Goal: Transaction & Acquisition: Book appointment/travel/reservation

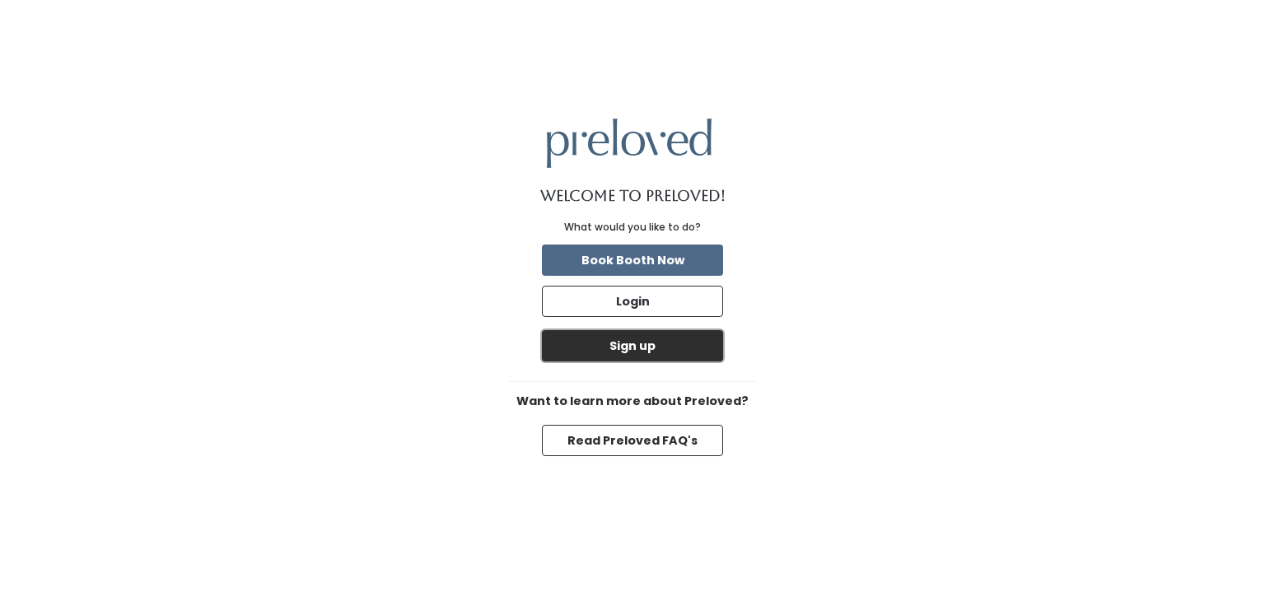
click at [721, 353] on button "Sign up" at bounding box center [632, 345] width 181 height 31
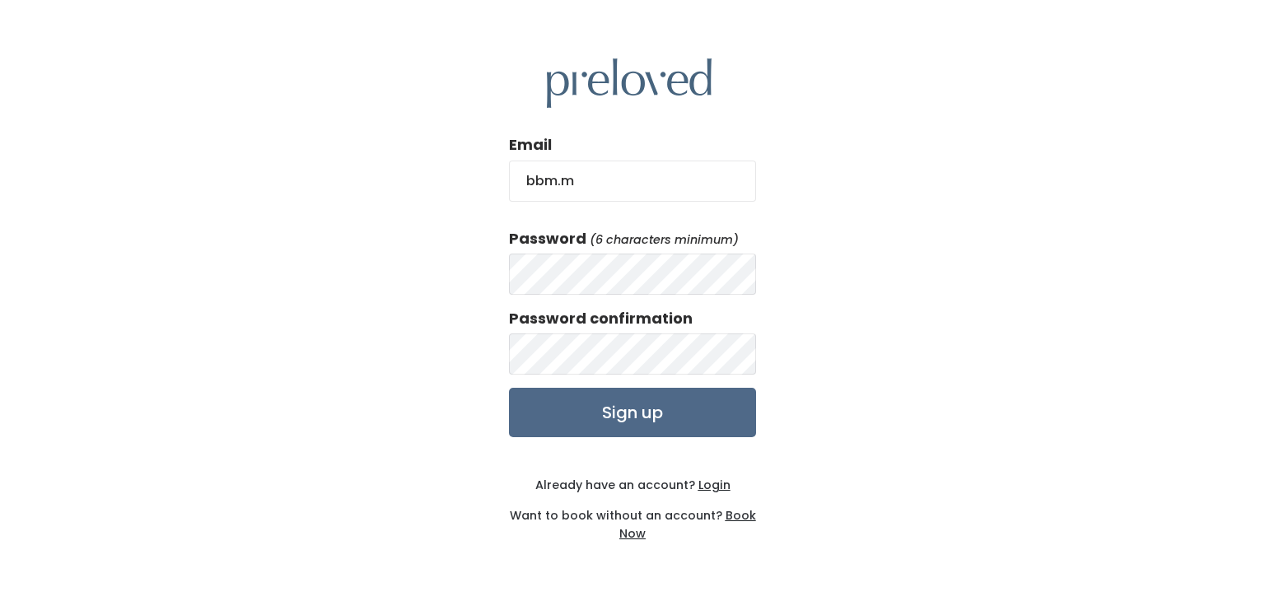
type input "bbm.mcdowell@gmail.com"
click at [685, 418] on input "Sign up" at bounding box center [632, 412] width 247 height 49
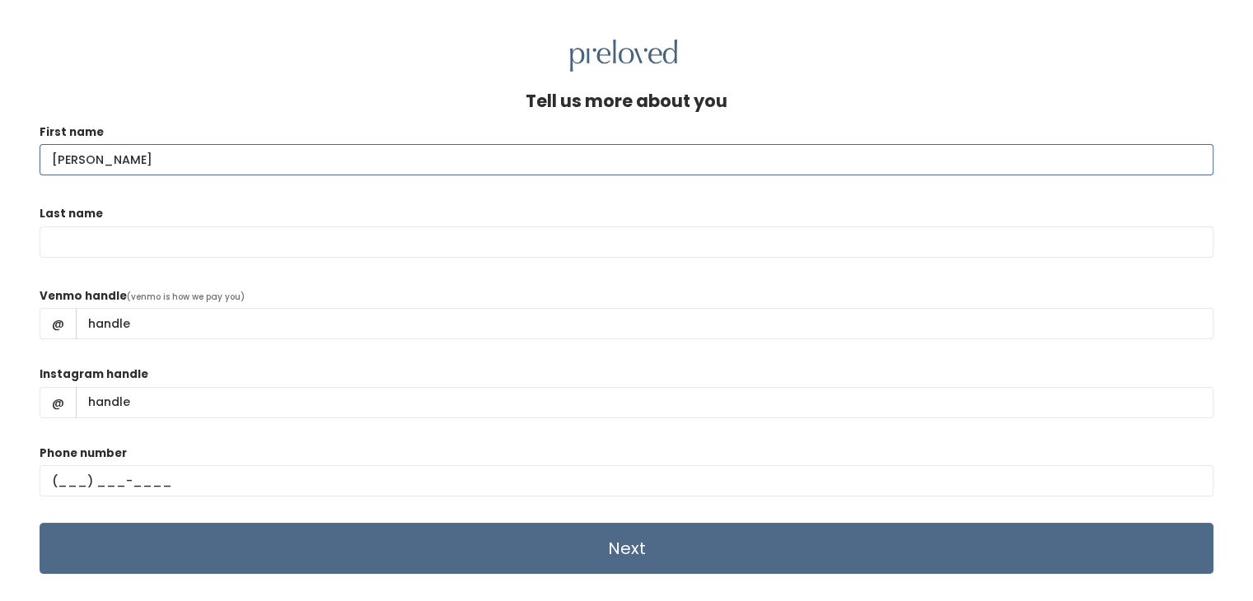
type input "Brittany"
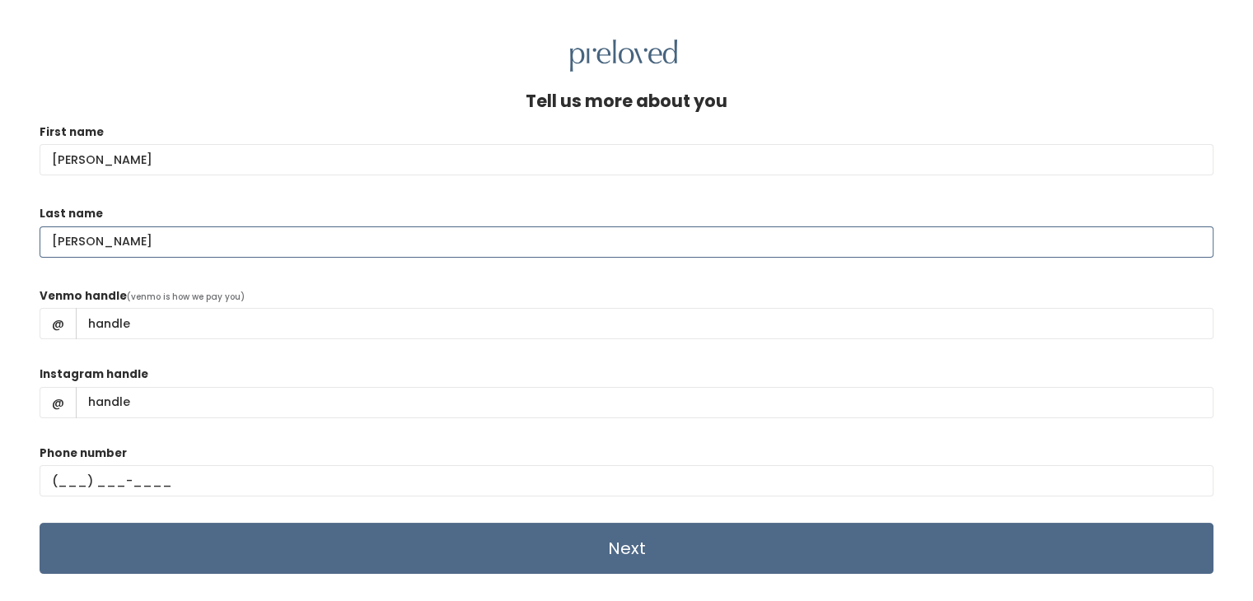
type input "McDowell"
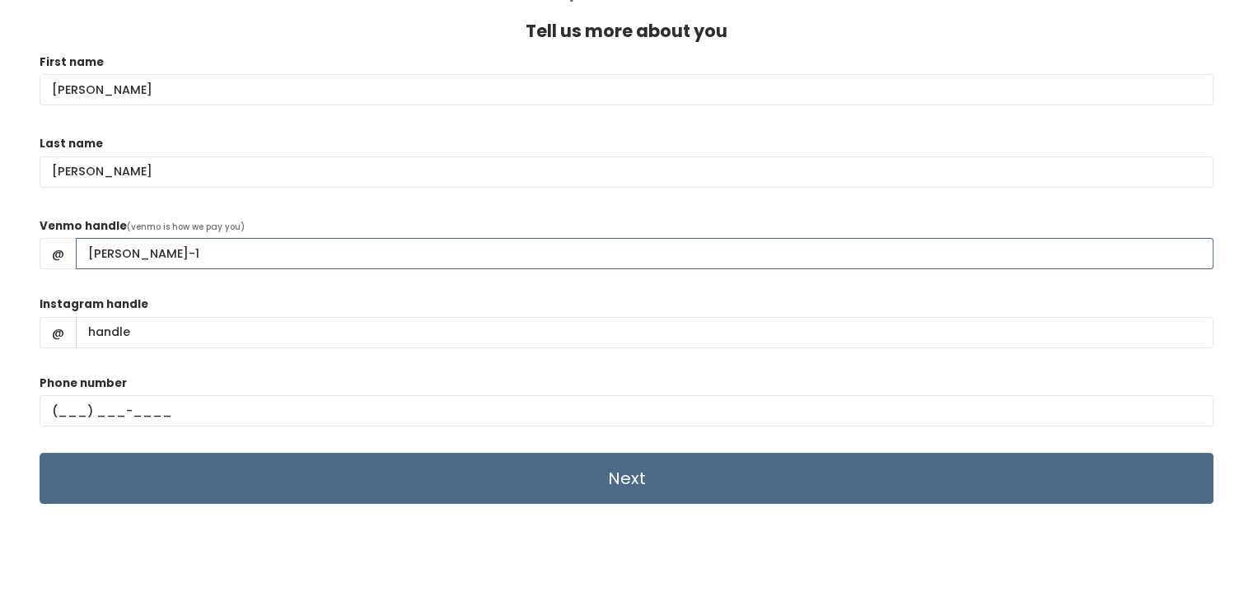
scroll to position [71, 0]
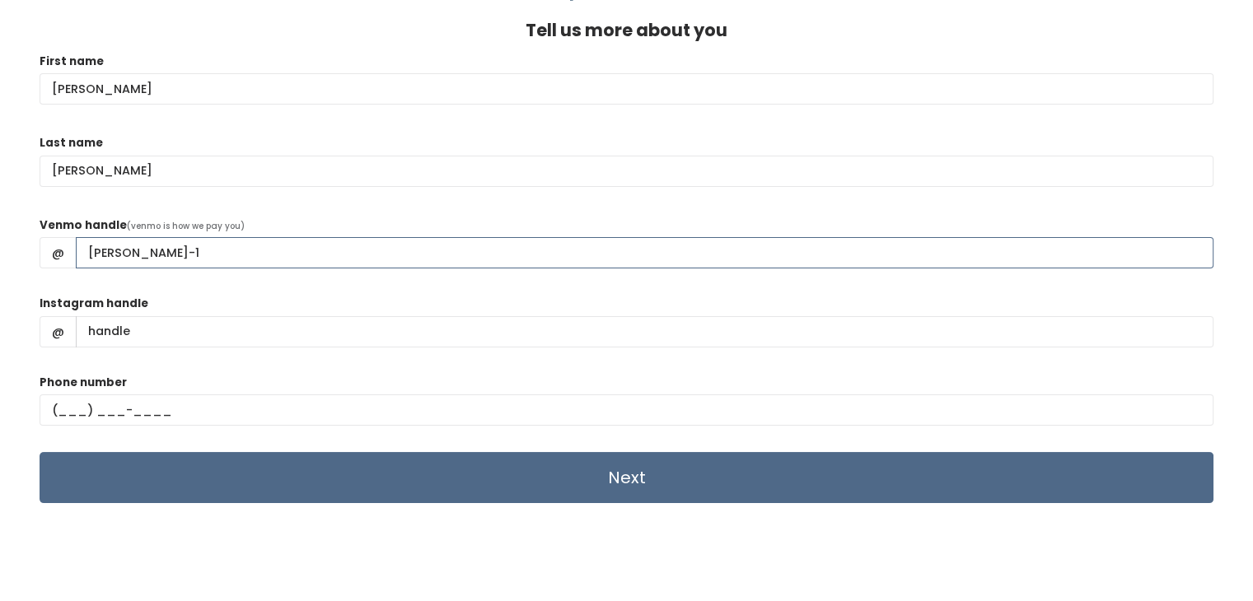
type input "brittany-mcdowell-1"
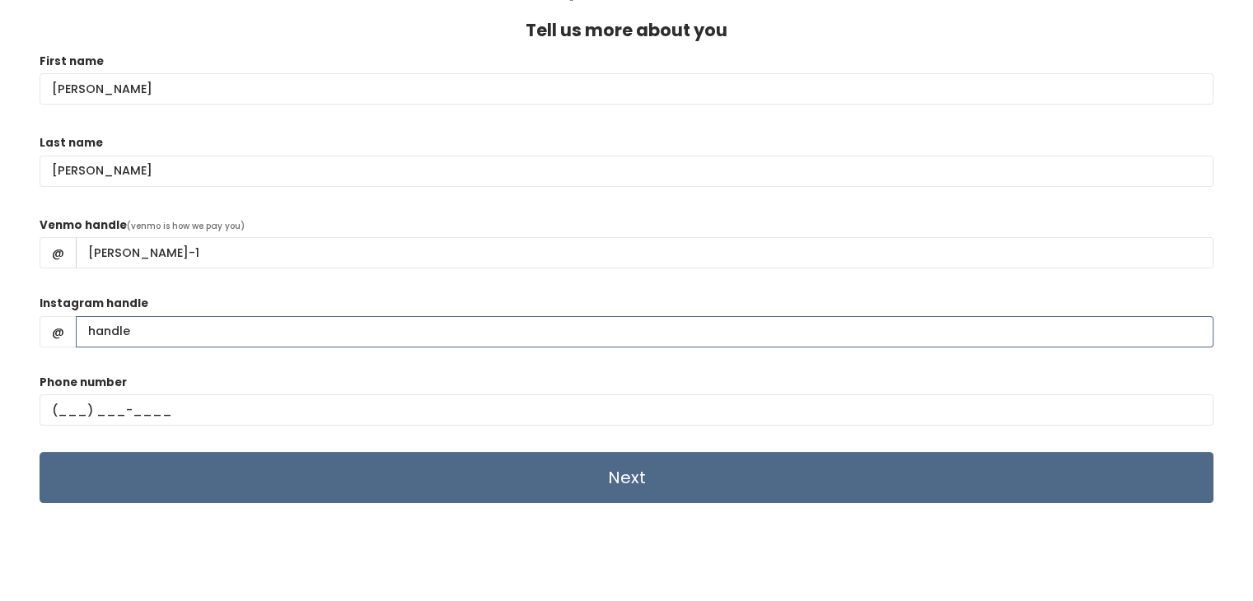
click at [191, 338] on input "Instagram handle" at bounding box center [644, 331] width 1137 height 31
type input "bbmcdowell"
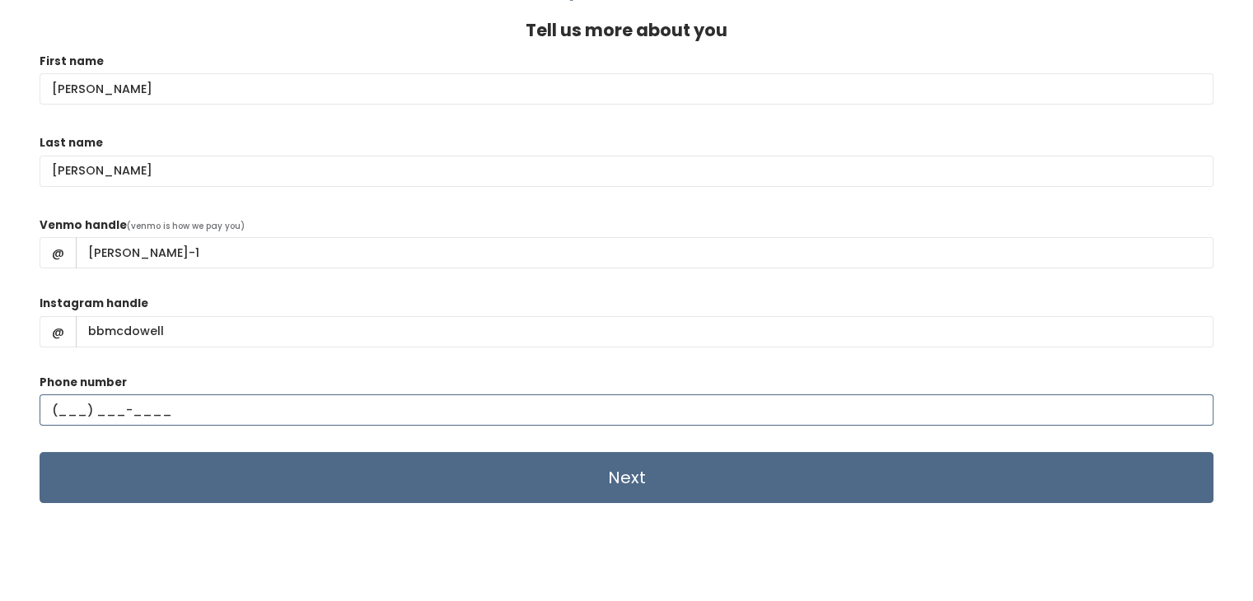
click at [69, 413] on input "text" at bounding box center [627, 410] width 1174 height 31
type input "(713) 899-0757"
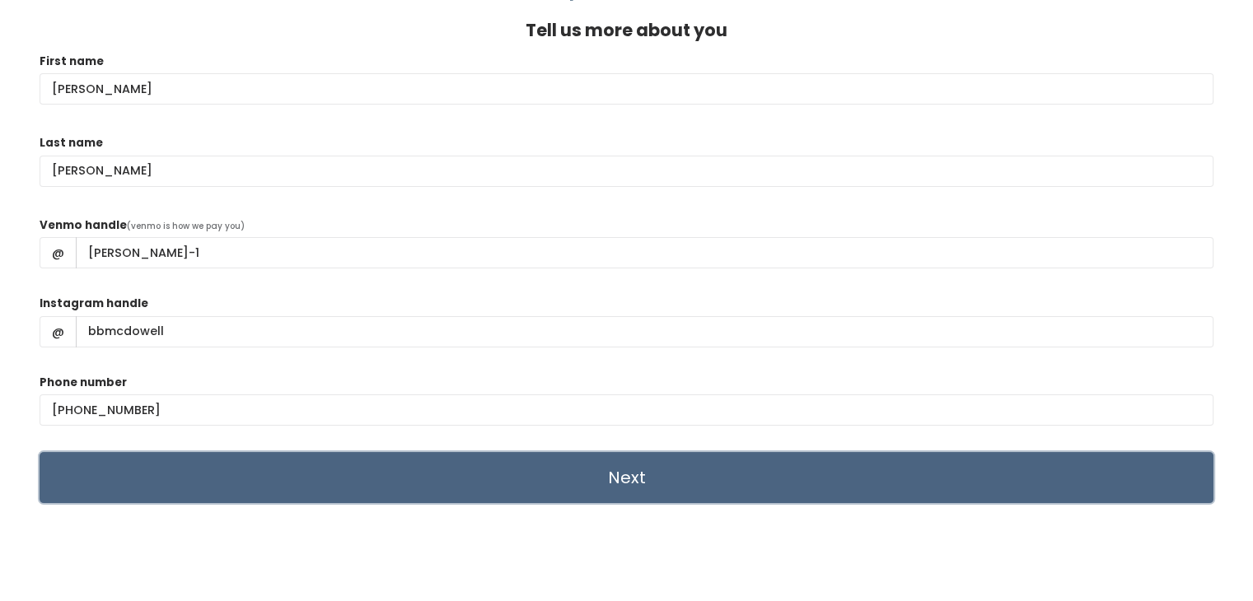
click at [583, 468] on input "Next" at bounding box center [627, 477] width 1174 height 51
click at [652, 467] on input "Next" at bounding box center [627, 477] width 1174 height 51
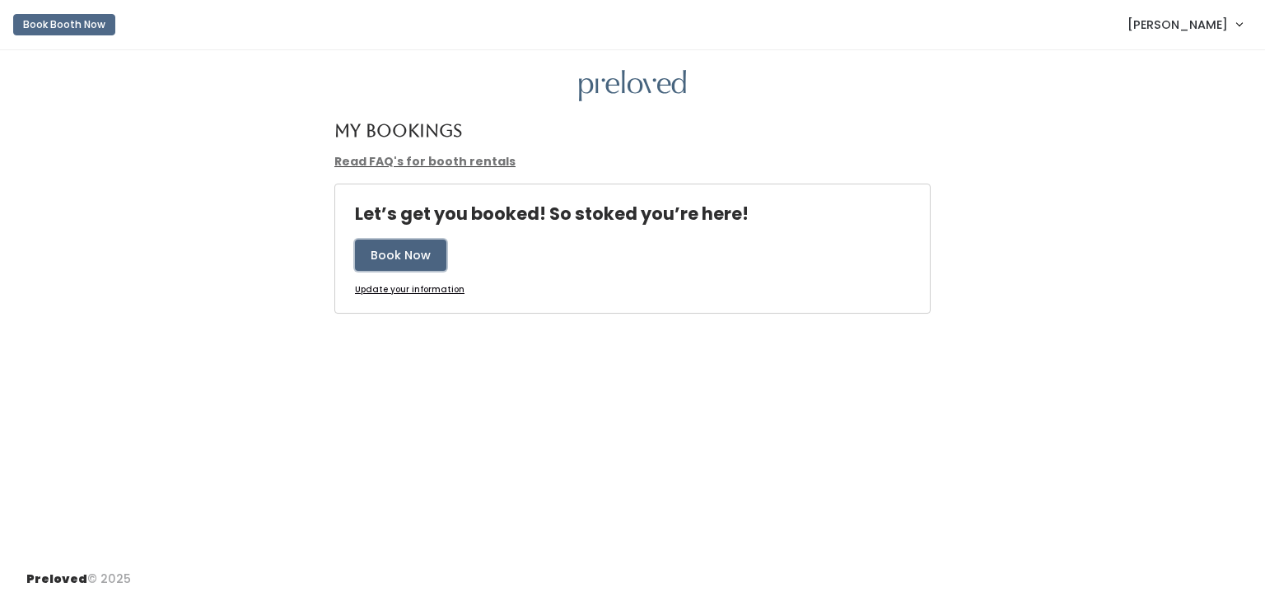
click at [400, 252] on button "Book Now" at bounding box center [400, 255] width 91 height 31
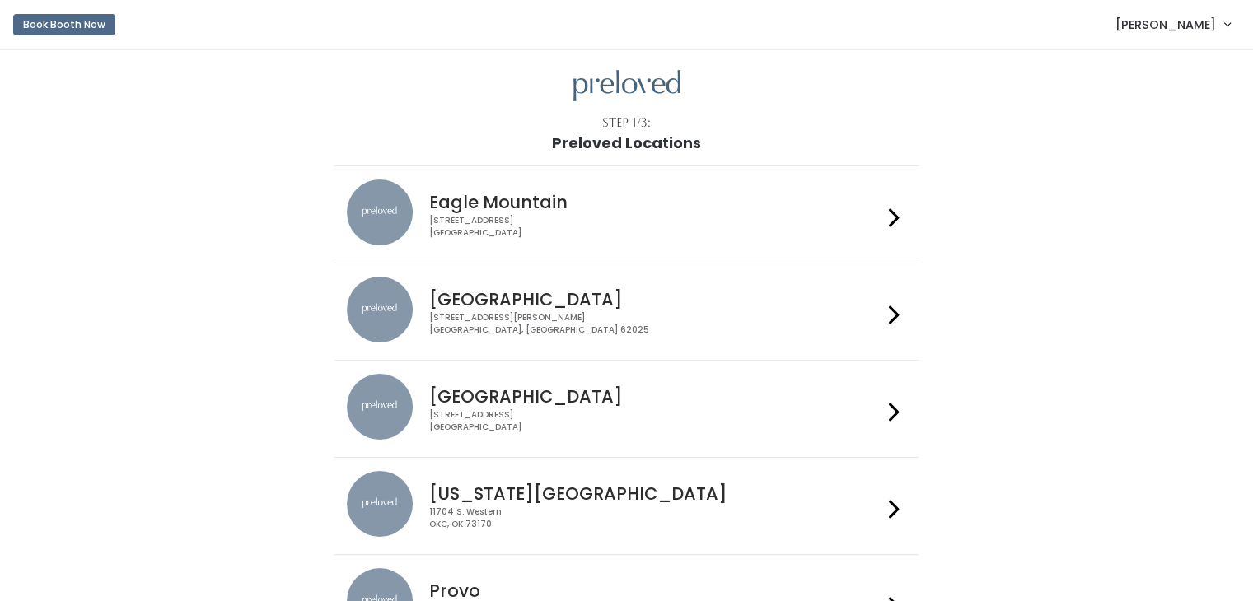
click at [740, 410] on div "3903 N Braeswood Blvd Houston, TX 77025" at bounding box center [655, 421] width 453 height 24
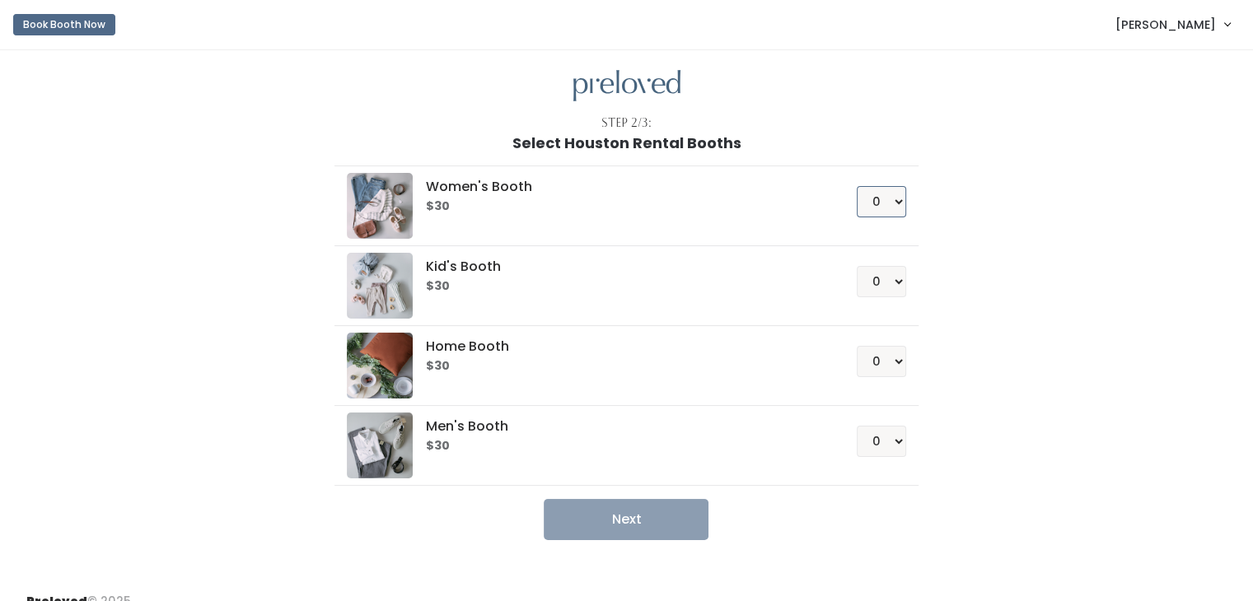
click at [896, 202] on select "0 1 2 3 4" at bounding box center [881, 201] width 49 height 31
select select "1"
click at [857, 186] on select "0 1 2 3 4" at bounding box center [881, 201] width 49 height 31
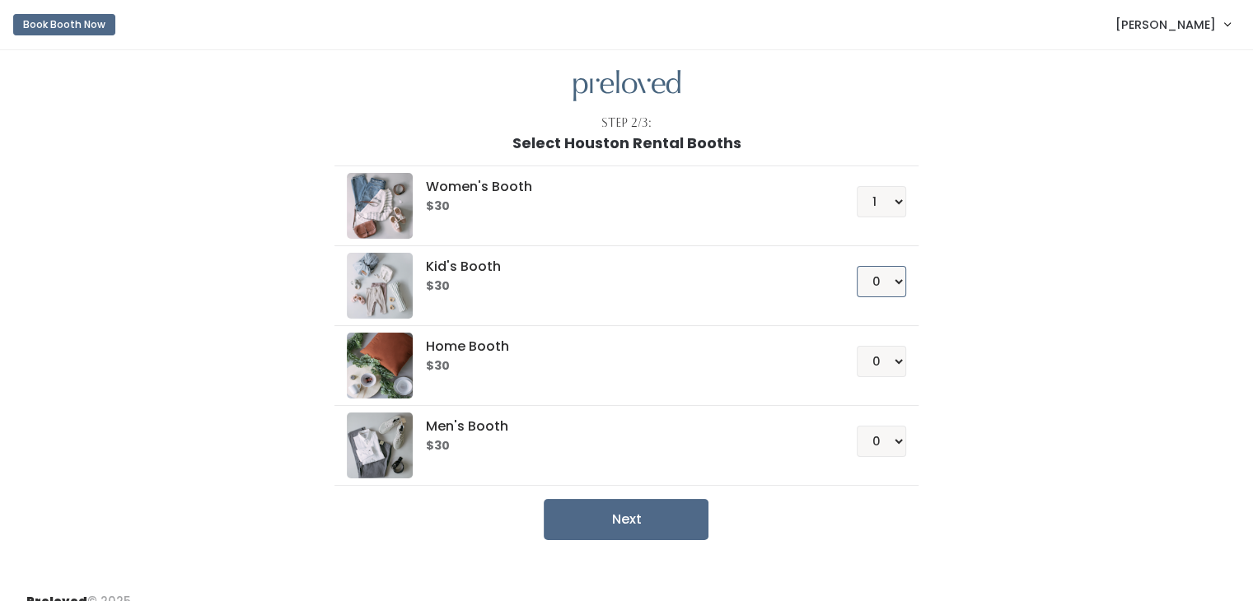
click at [900, 277] on select "0 1 2 3 4" at bounding box center [881, 281] width 49 height 31
select select "1"
click at [857, 266] on select "0 1 2 3 4" at bounding box center [881, 281] width 49 height 31
click at [665, 525] on button "Next" at bounding box center [626, 519] width 165 height 41
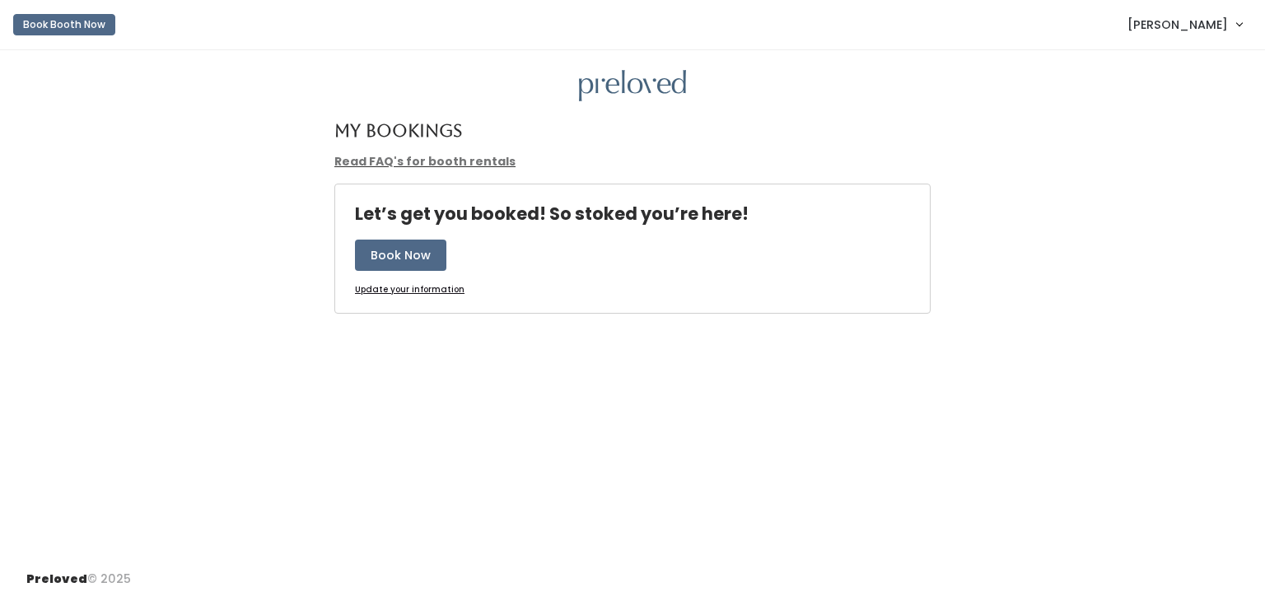
click at [453, 160] on link "Read FAQ's for booth rentals" at bounding box center [424, 161] width 181 height 16
